Goal: Task Accomplishment & Management: Manage account settings

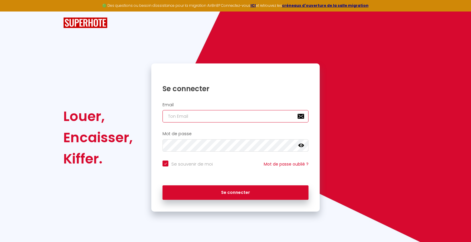
type input "[EMAIL_ADDRESS][DOMAIN_NAME]"
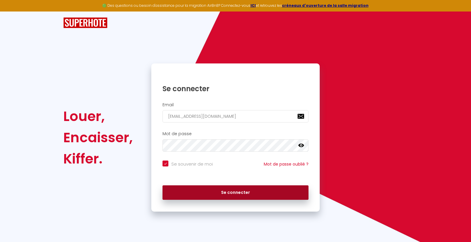
click at [227, 192] on button "Se connecter" at bounding box center [236, 192] width 146 height 15
checkbox input "true"
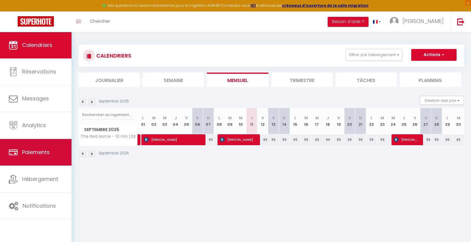
click at [31, 148] on span "Paiements" at bounding box center [36, 151] width 28 height 7
select select "2"
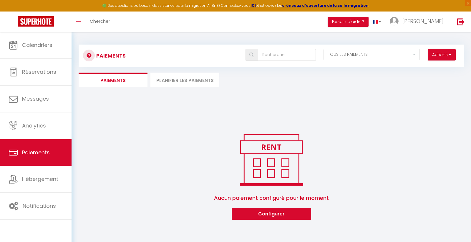
click at [435, 54] on button "Actions" at bounding box center [442, 55] width 28 height 12
click at [419, 68] on link "Créer nouveau lien paiement" at bounding box center [419, 68] width 72 height 8
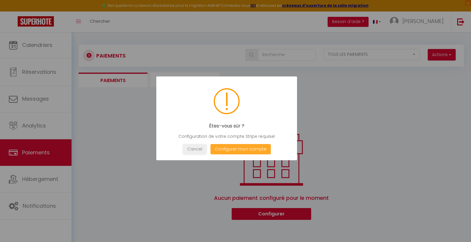
click at [235, 149] on button "Configurer mon compte" at bounding box center [241, 149] width 60 height 10
select select "28"
select select "fr"
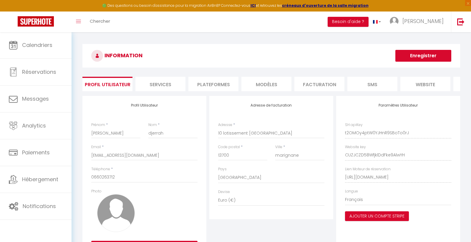
click at [162, 87] on li "Services" at bounding box center [161, 84] width 50 height 14
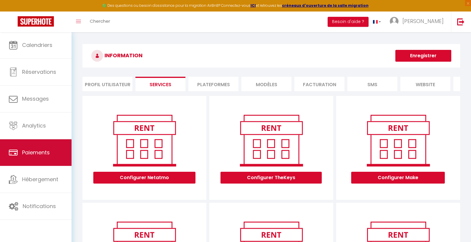
click at [29, 155] on span "Paiements" at bounding box center [36, 151] width 28 height 7
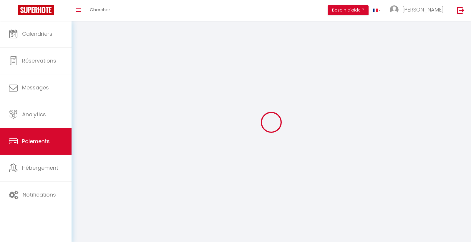
select select "2"
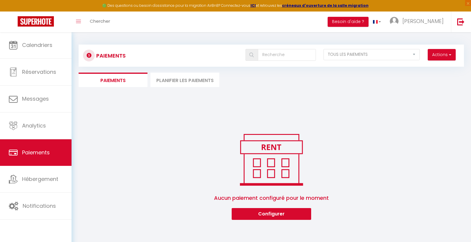
click at [456, 51] on div "Actions Créer nouveau lien paiement Créer nouveau lien caution" at bounding box center [442, 55] width 36 height 12
click at [259, 215] on button "Configurer" at bounding box center [272, 214] width 80 height 12
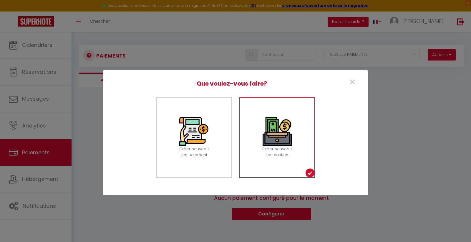
click at [275, 133] on img at bounding box center [277, 131] width 29 height 29
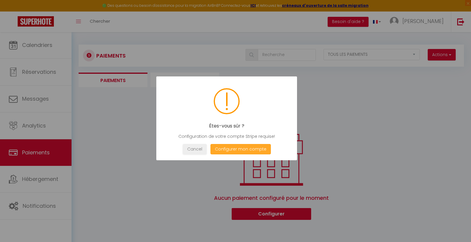
click at [241, 150] on button "Configurer mon compte" at bounding box center [241, 149] width 60 height 10
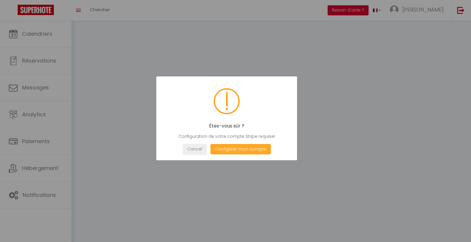
type input "[PERSON_NAME]"
type input "djerrah"
type input "0660263712"
type input "10 lotissement [GEOGRAPHIC_DATA]"
type input "13700"
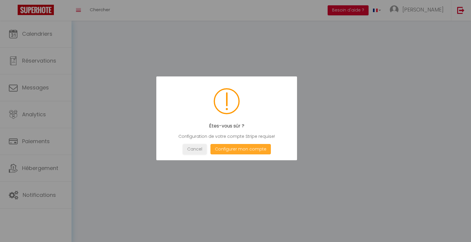
type input "marignane"
type input "t2OMOy4ptW0YJHnR9SBoTo0rJ"
type input "CUZJCZD58WfjklDdFke9AlwYH"
type input "[URL][DOMAIN_NAME]"
select select "1"
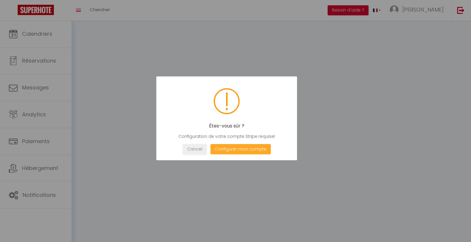
select select "28"
select select "fr"
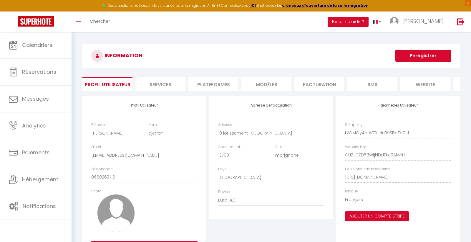
click at [370, 216] on button "Ajouter un compte Stripe" at bounding box center [377, 216] width 64 height 10
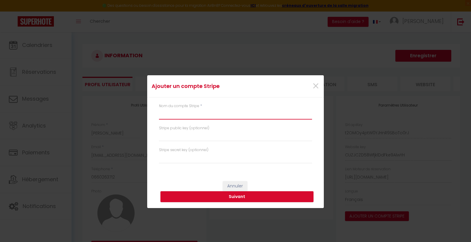
click at [163, 115] on input "text" at bounding box center [235, 114] width 153 height 11
type input "red home"
click at [240, 197] on button "Suivant" at bounding box center [237, 196] width 153 height 11
